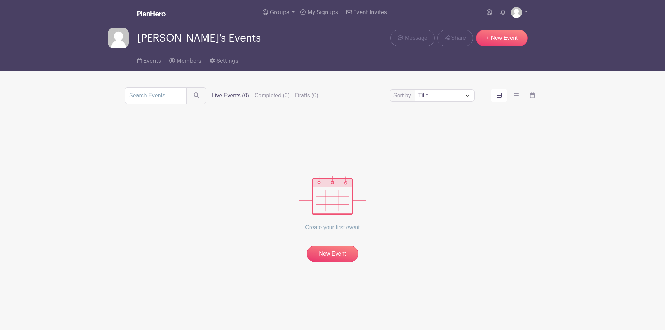
click at [219, 93] on label "Live Events (0)" at bounding box center [230, 95] width 37 height 8
click at [0, 0] on input "Live Events (0)" at bounding box center [0, 0] width 0 height 0
click at [151, 62] on span "Events" at bounding box center [152, 61] width 18 height 6
